Goal: Task Accomplishment & Management: Use online tool/utility

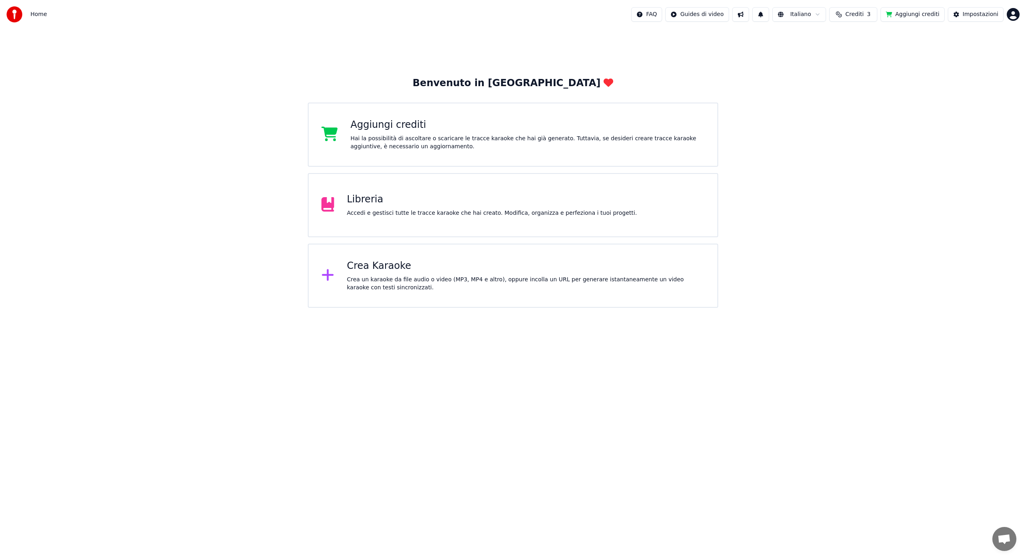
click at [334, 275] on div at bounding box center [330, 276] width 19 height 16
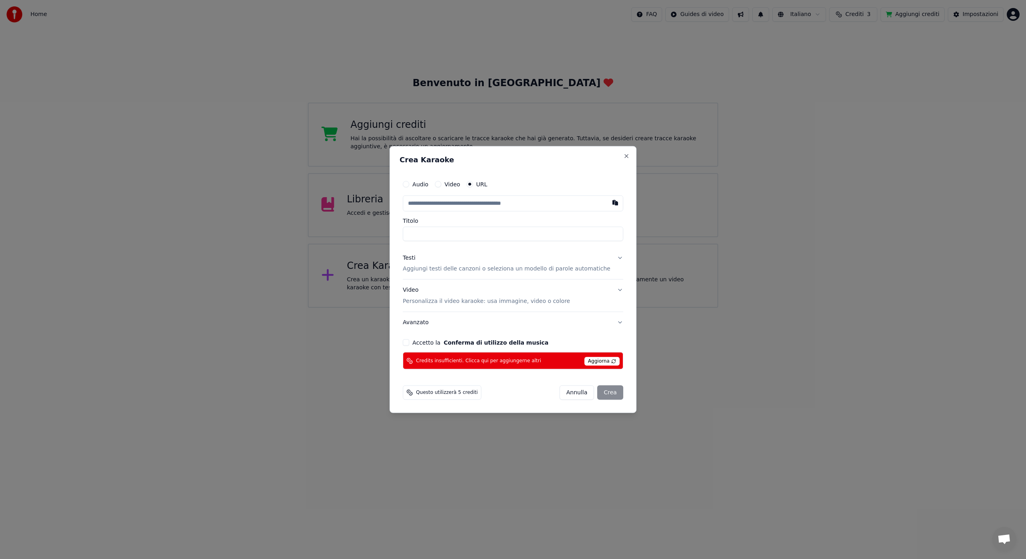
click at [590, 357] on span "Aggiorna" at bounding box center [601, 361] width 35 height 9
click at [592, 361] on span "Aggiorna" at bounding box center [601, 361] width 35 height 9
click at [609, 360] on span "Aggiorna" at bounding box center [601, 361] width 35 height 9
click at [607, 360] on span "Aggiorna" at bounding box center [601, 361] width 35 height 9
click at [594, 361] on span "Aggiorna" at bounding box center [601, 361] width 35 height 9
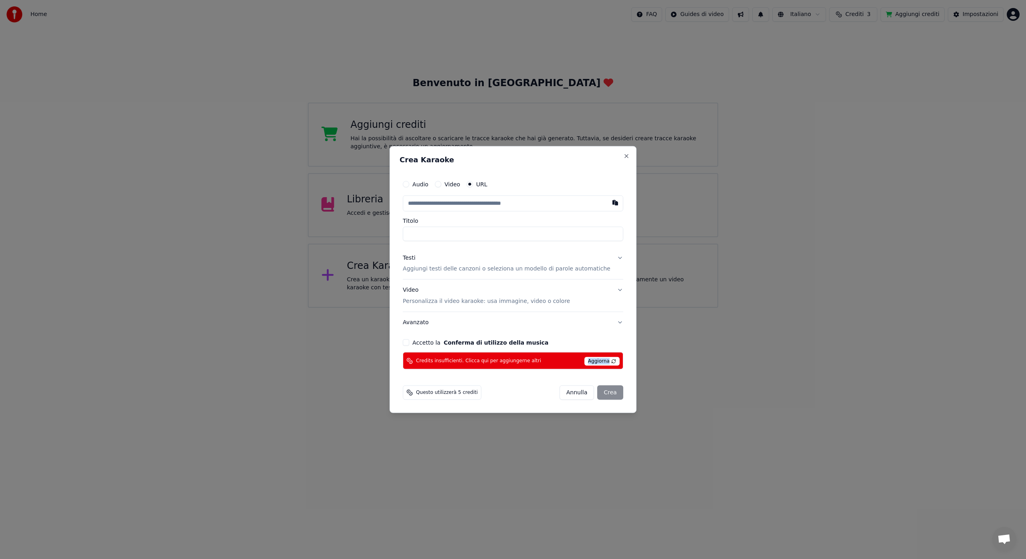
click at [594, 361] on span "Aggiorna" at bounding box center [601, 361] width 35 height 9
click at [623, 155] on button "Close" at bounding box center [626, 156] width 6 height 6
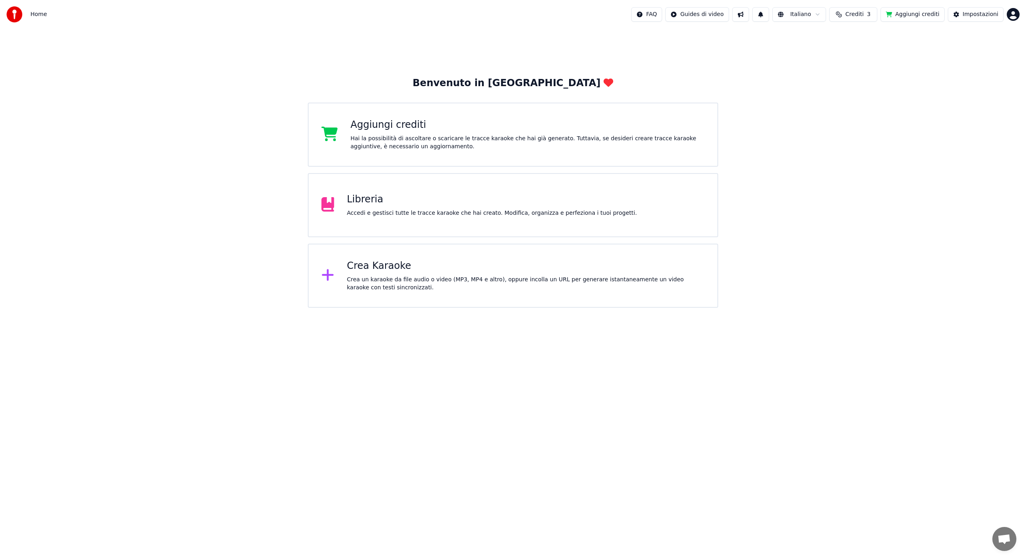
click at [379, 146] on div "Hai la possibilità di ascoltare o scaricare le tracce karaoke che hai già gener…" at bounding box center [528, 143] width 354 height 16
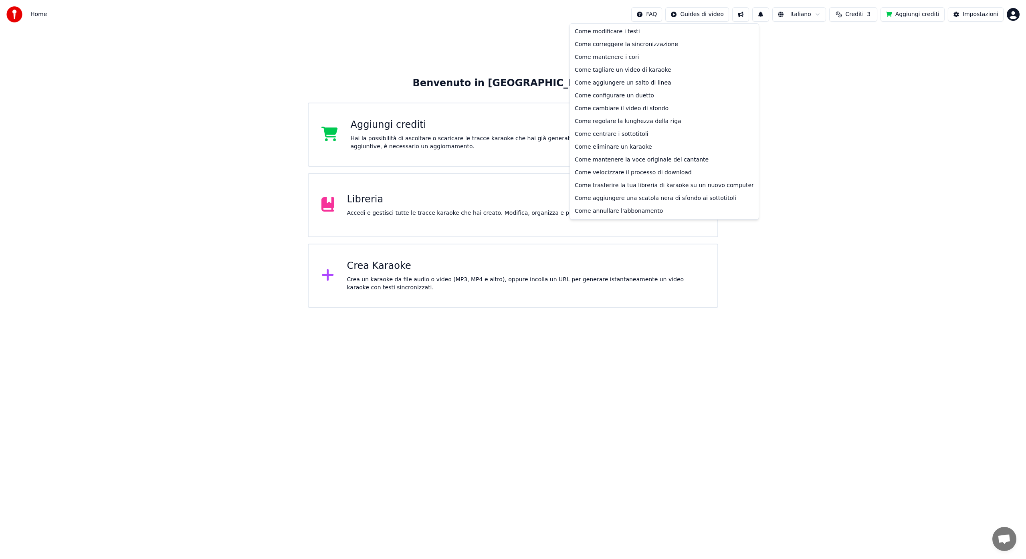
click at [653, 14] on html "Home FAQ Guides di video Italiano Crediti 3 Aggiungi crediti Impostazioni Benve…" at bounding box center [513, 154] width 1026 height 308
click at [991, 17] on html "Home FAQ Guides di video Italiano Crediti 3 Aggiungi crediti Impostazioni Benve…" at bounding box center [513, 154] width 1026 height 308
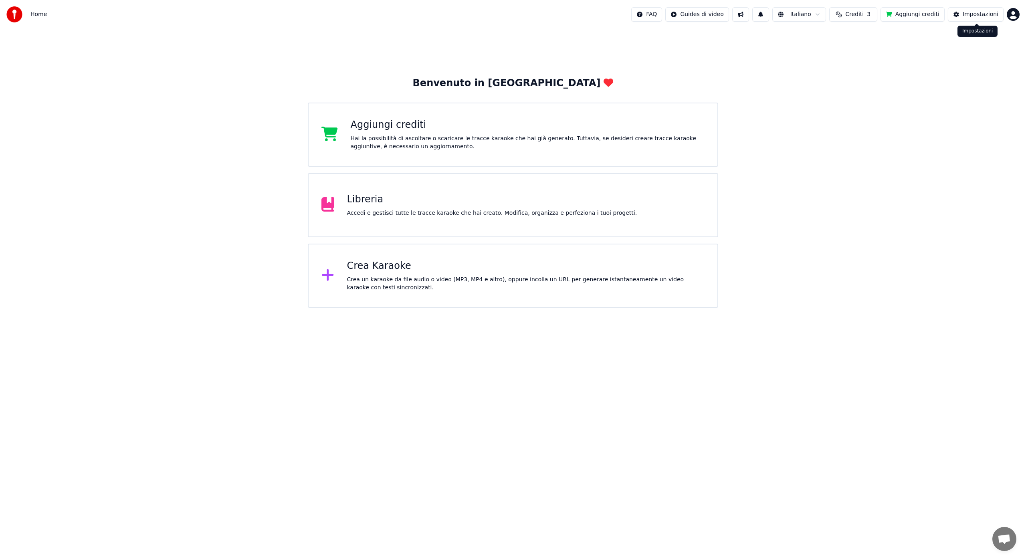
click at [990, 14] on div "Impostazioni" at bounding box center [980, 14] width 36 height 8
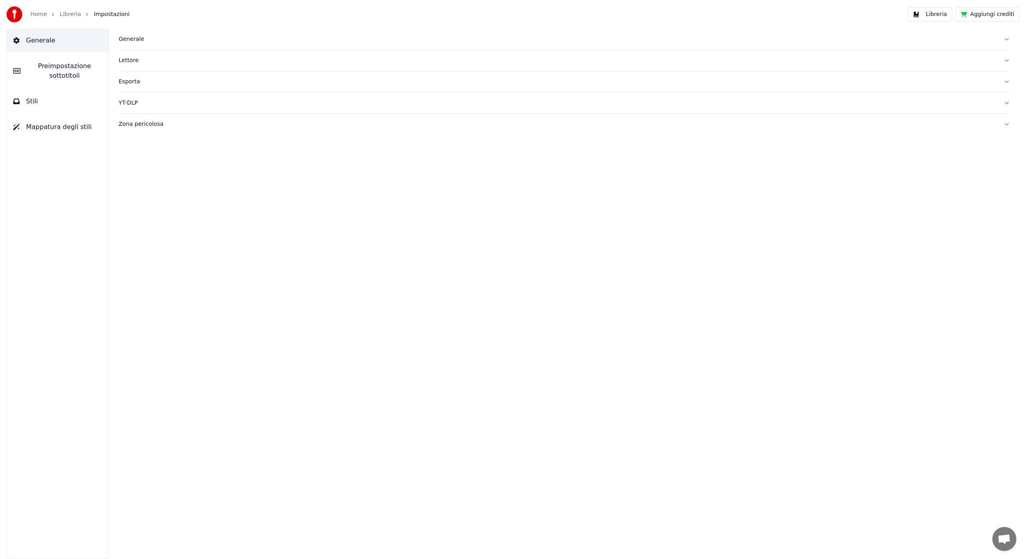
click at [1002, 538] on span "Aprire la chat" at bounding box center [1003, 539] width 13 height 11
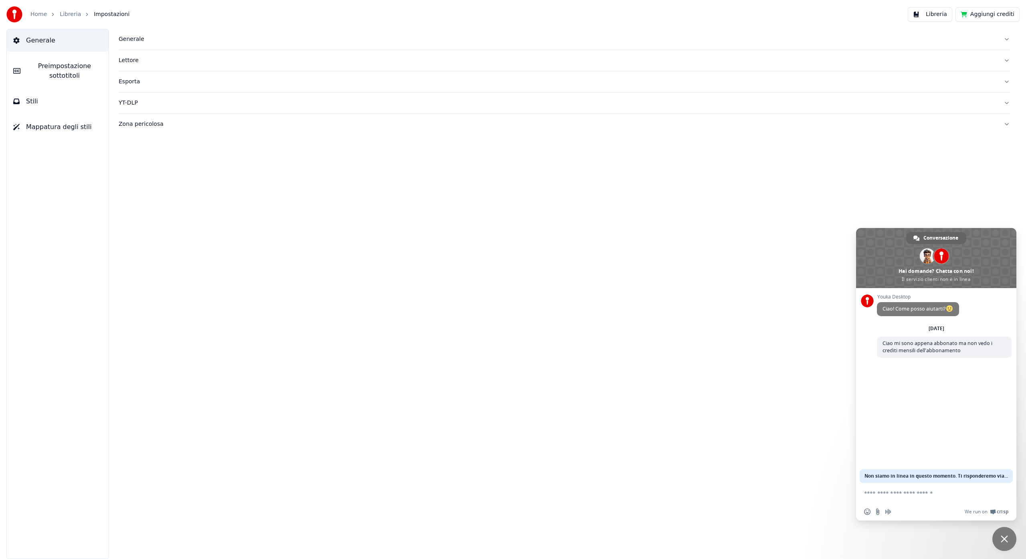
click at [996, 475] on span "Non siamo in linea in questo momento. Ti risponderemo via email." at bounding box center [935, 476] width 143 height 14
click at [1001, 511] on span "Crisp" at bounding box center [1002, 511] width 12 height 6
click at [944, 345] on span "Ciao mi sono appena abbonato ma non vedo i crediti mensili dell'abbonamento" at bounding box center [937, 347] width 110 height 14
click at [943, 237] on span "Conversazione" at bounding box center [940, 238] width 35 height 12
click at [994, 475] on span "Non siamo in linea in questo momento. Ti risponderemo via email." at bounding box center [935, 476] width 143 height 14
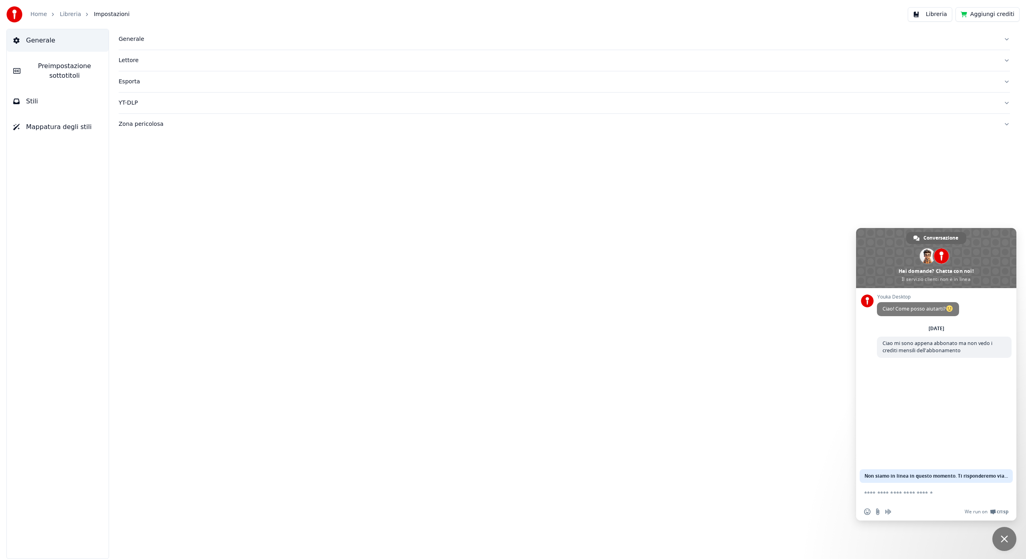
click at [994, 475] on span "Non siamo in linea in questo momento. Ti risponderemo via email." at bounding box center [935, 476] width 143 height 14
click at [1009, 475] on div "Non siamo in linea in questo momento. Ti risponderemo via email." at bounding box center [935, 476] width 153 height 14
click at [1002, 475] on span "Non siamo in linea in questo momento. Ti risponderemo via email." at bounding box center [935, 476] width 143 height 14
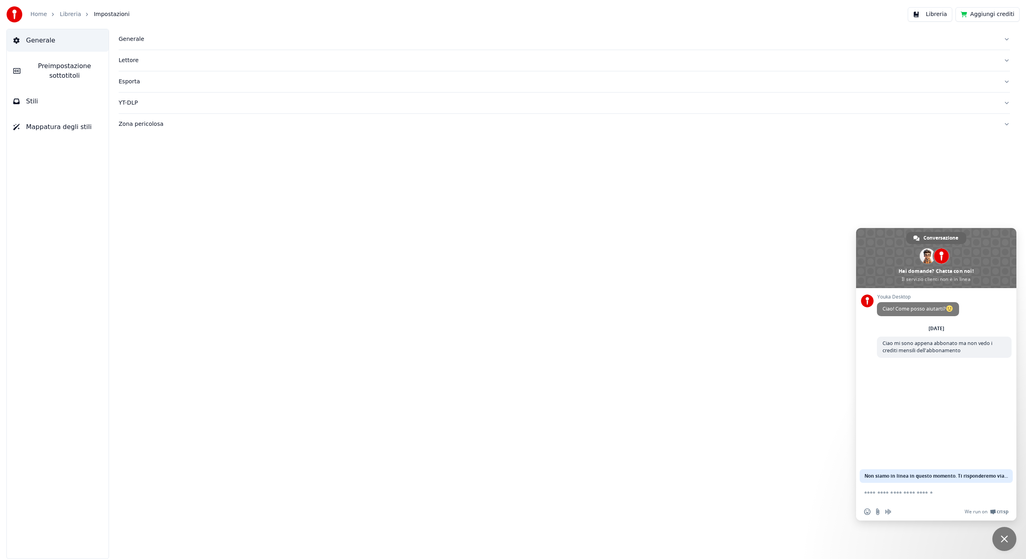
click at [1002, 475] on span "Non siamo in linea in questo momento. Ti risponderemo via email." at bounding box center [935, 476] width 143 height 14
click at [665, 214] on div "Generale Lettore Esporta YT-DLP Zona pericolosa" at bounding box center [564, 294] width 923 height 530
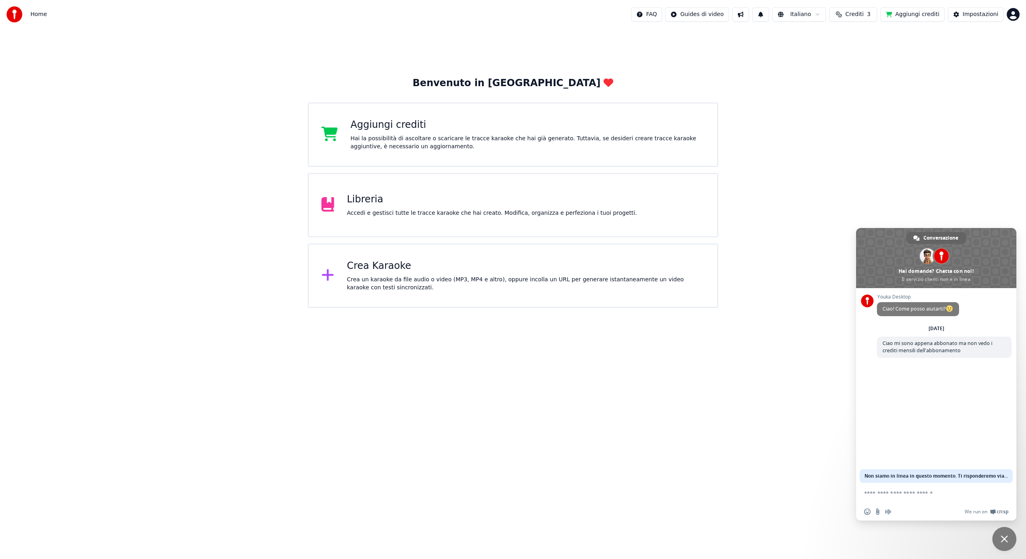
click at [331, 276] on icon at bounding box center [327, 275] width 13 height 14
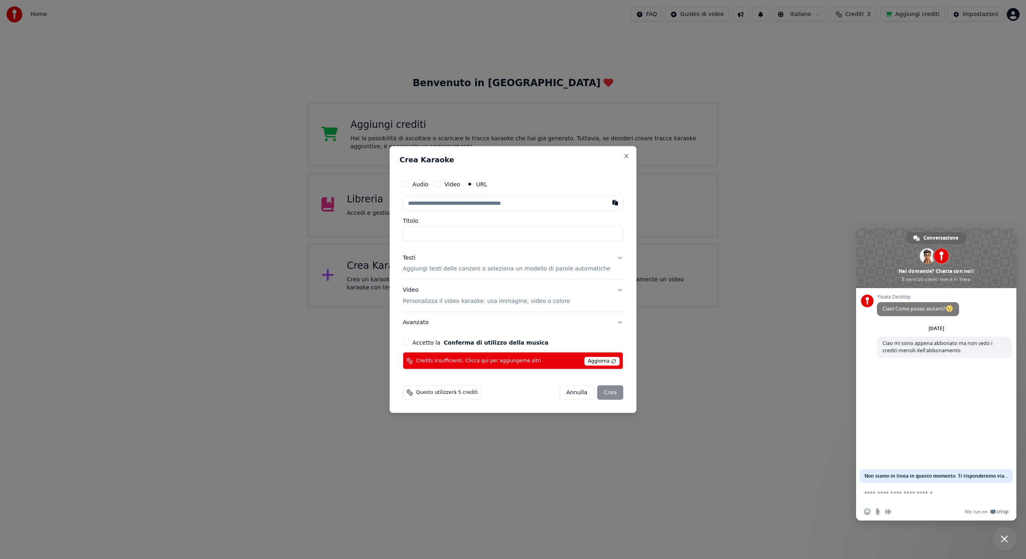
click at [607, 359] on span "Aggiorna" at bounding box center [601, 361] width 35 height 9
click at [457, 393] on span "Questo utilizzerà 5 crediti" at bounding box center [447, 392] width 62 height 6
click at [609, 203] on button "button" at bounding box center [615, 202] width 16 height 14
type input "**********"
click at [609, 203] on button at bounding box center [615, 202] width 16 height 14
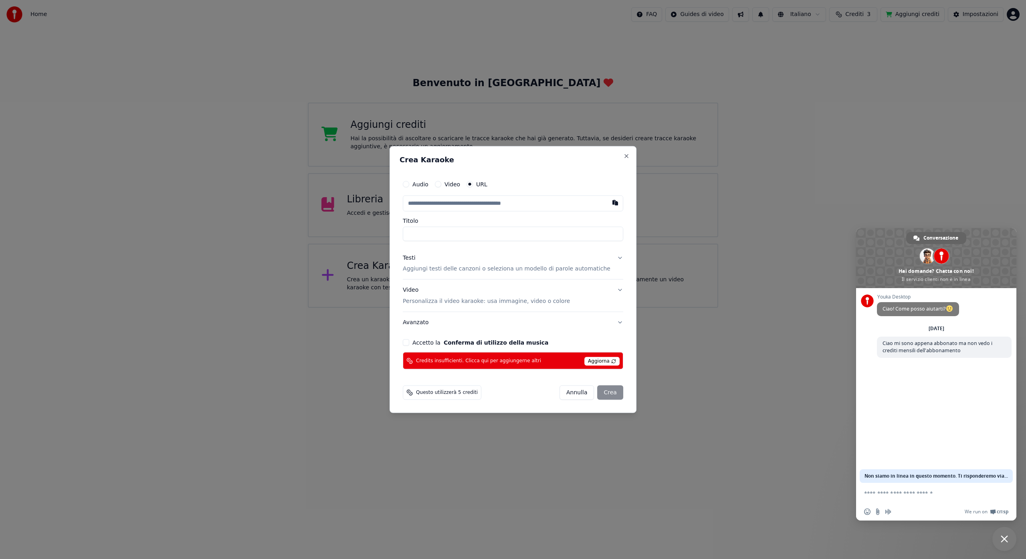
click at [441, 183] on button "Video" at bounding box center [438, 184] width 6 height 6
click at [441, 203] on div "Scegli un file" at bounding box center [427, 203] width 49 height 14
click at [566, 394] on button "Annulla" at bounding box center [576, 392] width 35 height 14
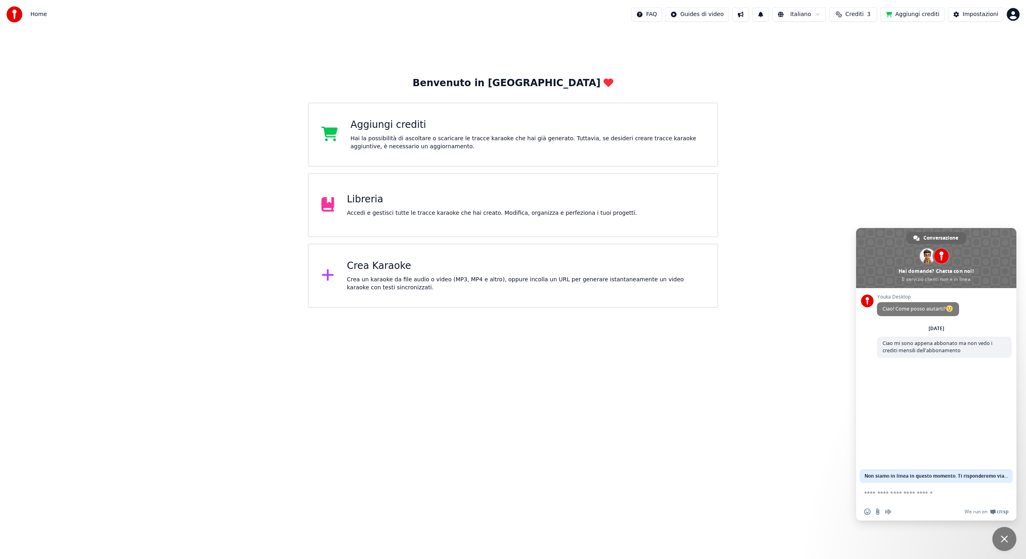
click at [909, 16] on button "Aggiungi crediti" at bounding box center [912, 14] width 64 height 14
click at [1012, 16] on html "Home FAQ Guides di video Italiano Crediti 3 Aggiungi crediti Impostazioni Benve…" at bounding box center [513, 154] width 1026 height 308
click at [975, 48] on span "Fatturazione" at bounding box center [965, 52] width 35 height 8
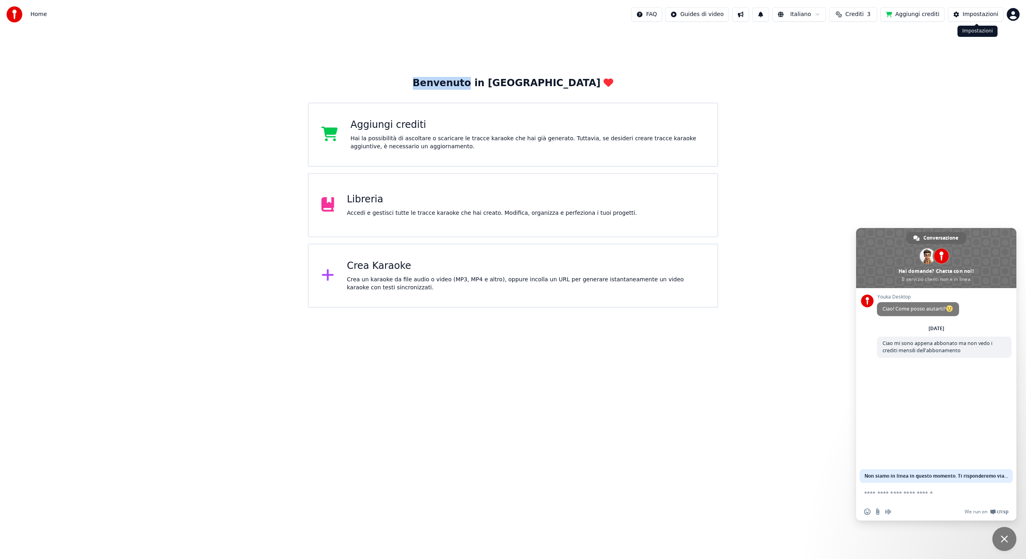
click at [992, 14] on div "Impostazioni" at bounding box center [980, 14] width 36 height 8
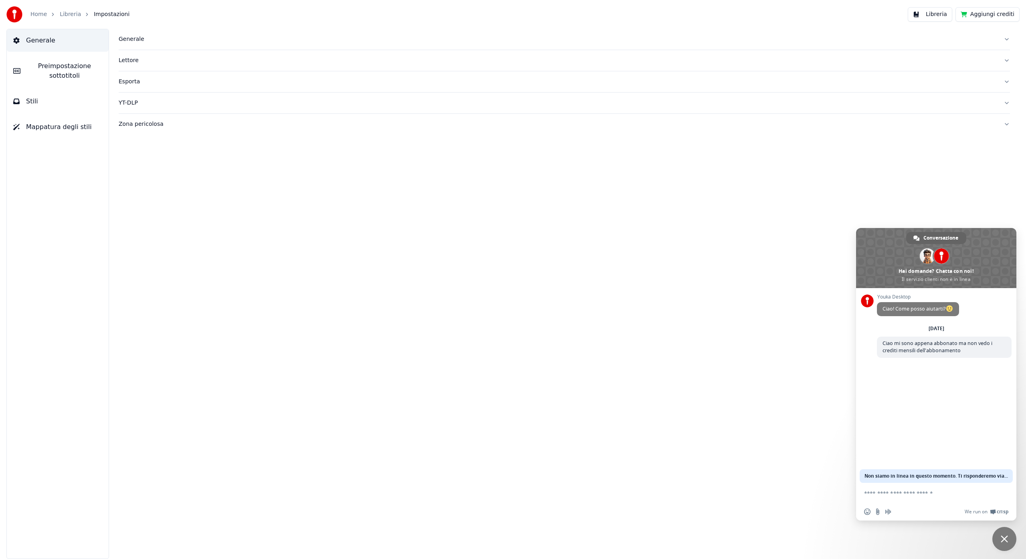
click at [997, 13] on button "Aggiungi crediti" at bounding box center [987, 14] width 64 height 14
click at [992, 18] on button "Aggiungi crediti" at bounding box center [987, 14] width 64 height 14
click at [30, 102] on span "Stili" at bounding box center [32, 102] width 12 height 10
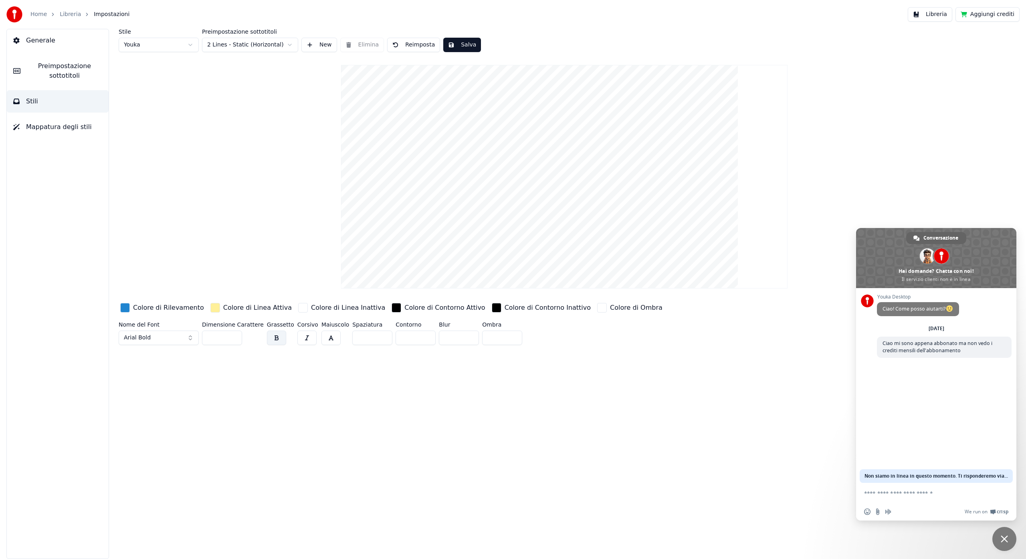
click at [32, 127] on span "Mappatura degli stili" at bounding box center [59, 127] width 66 height 10
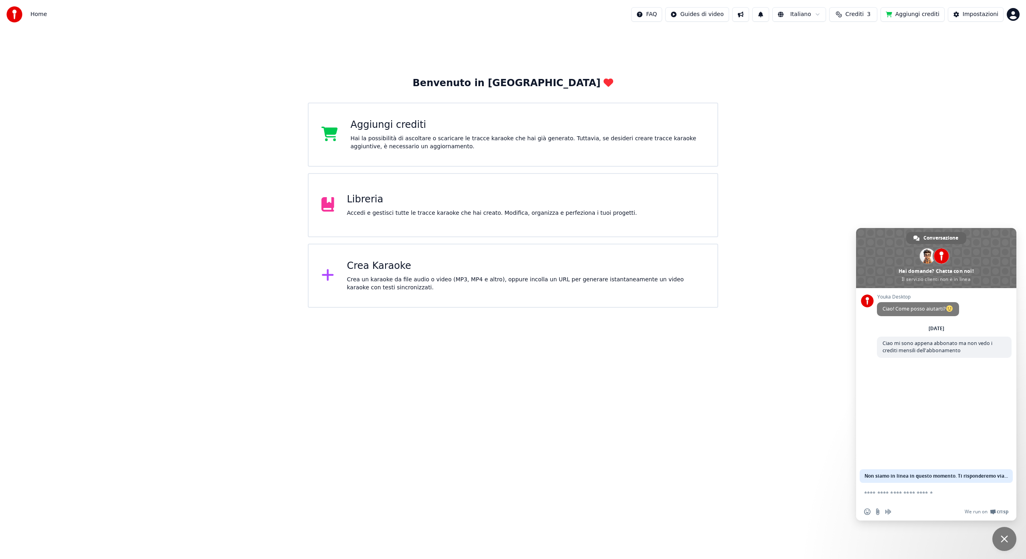
click at [337, 274] on div at bounding box center [330, 276] width 19 height 16
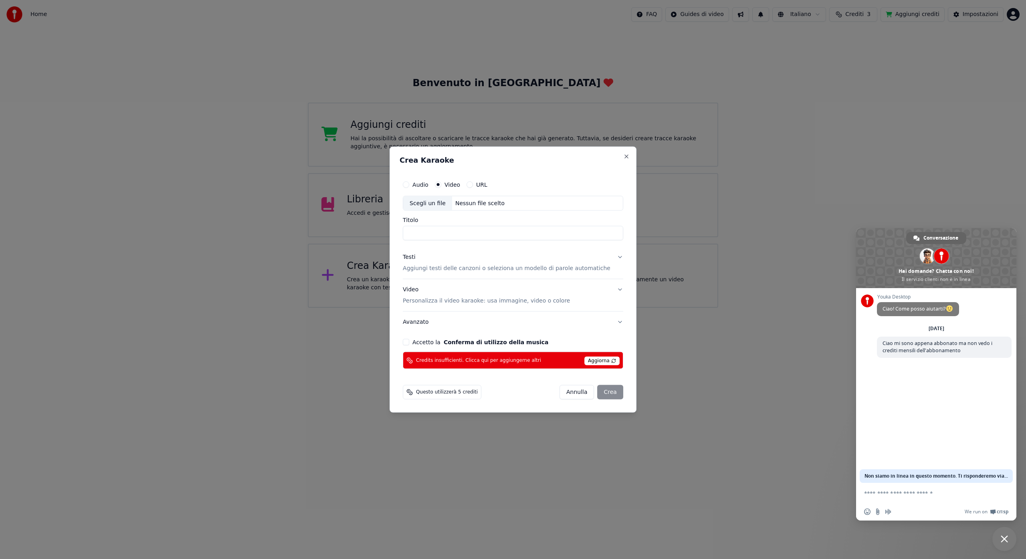
click at [587, 363] on span "Aggiorna" at bounding box center [601, 361] width 35 height 9
click at [451, 232] on input "Titolo" at bounding box center [513, 233] width 220 height 14
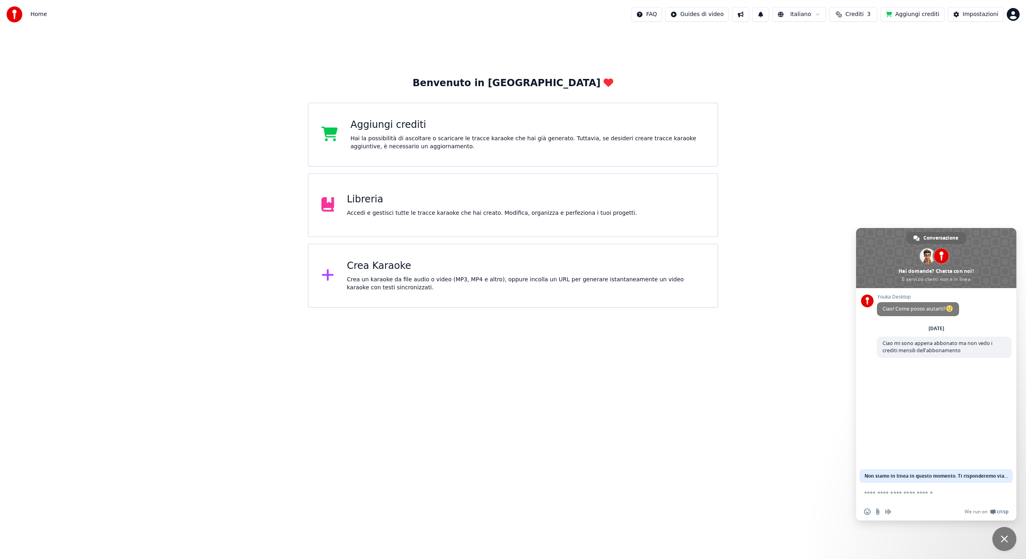
click at [337, 199] on div at bounding box center [330, 205] width 19 height 16
